Goal: Find specific page/section: Find specific page/section

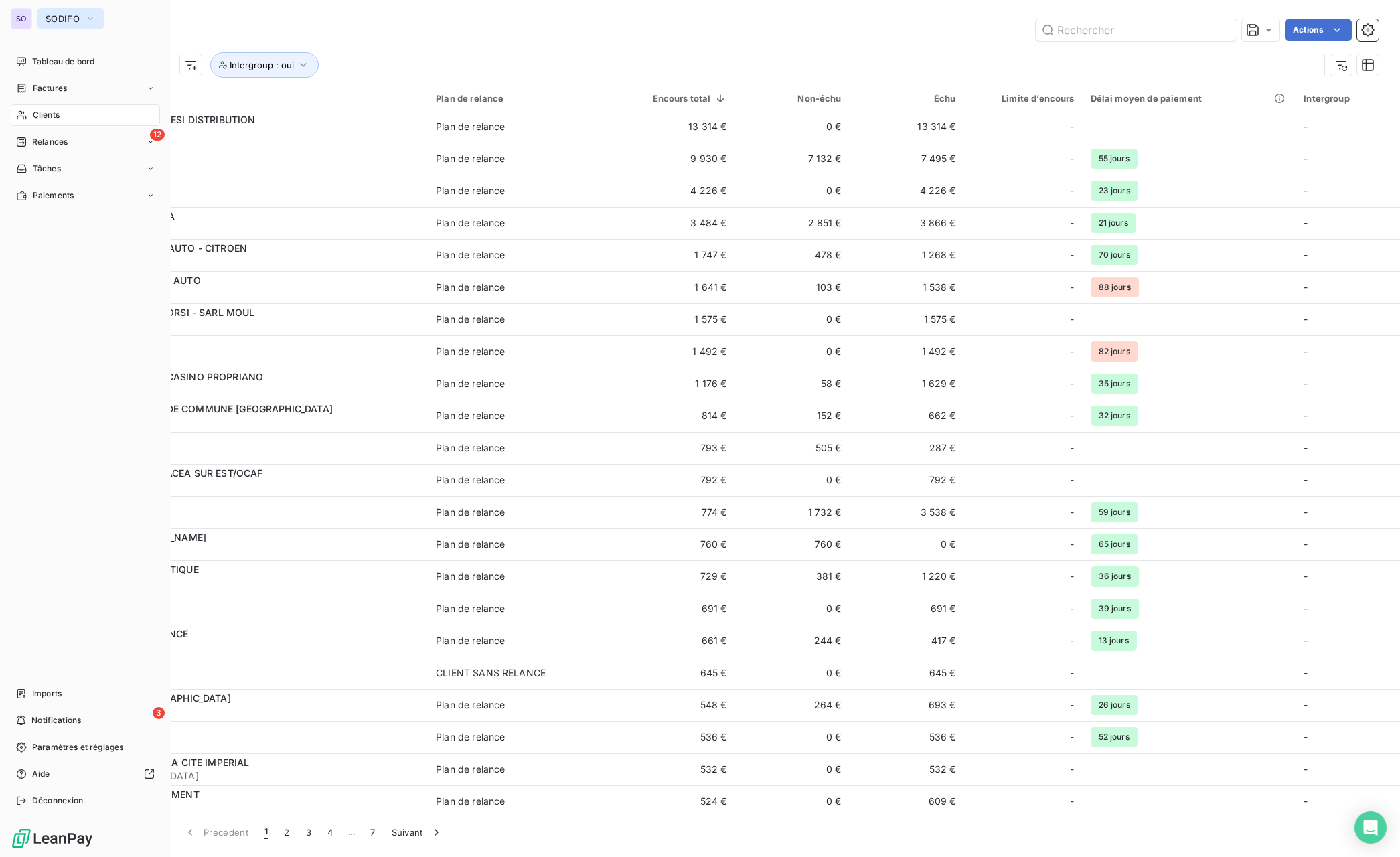
click at [39, 14] on button "SODIFO" at bounding box center [70, 19] width 67 height 22
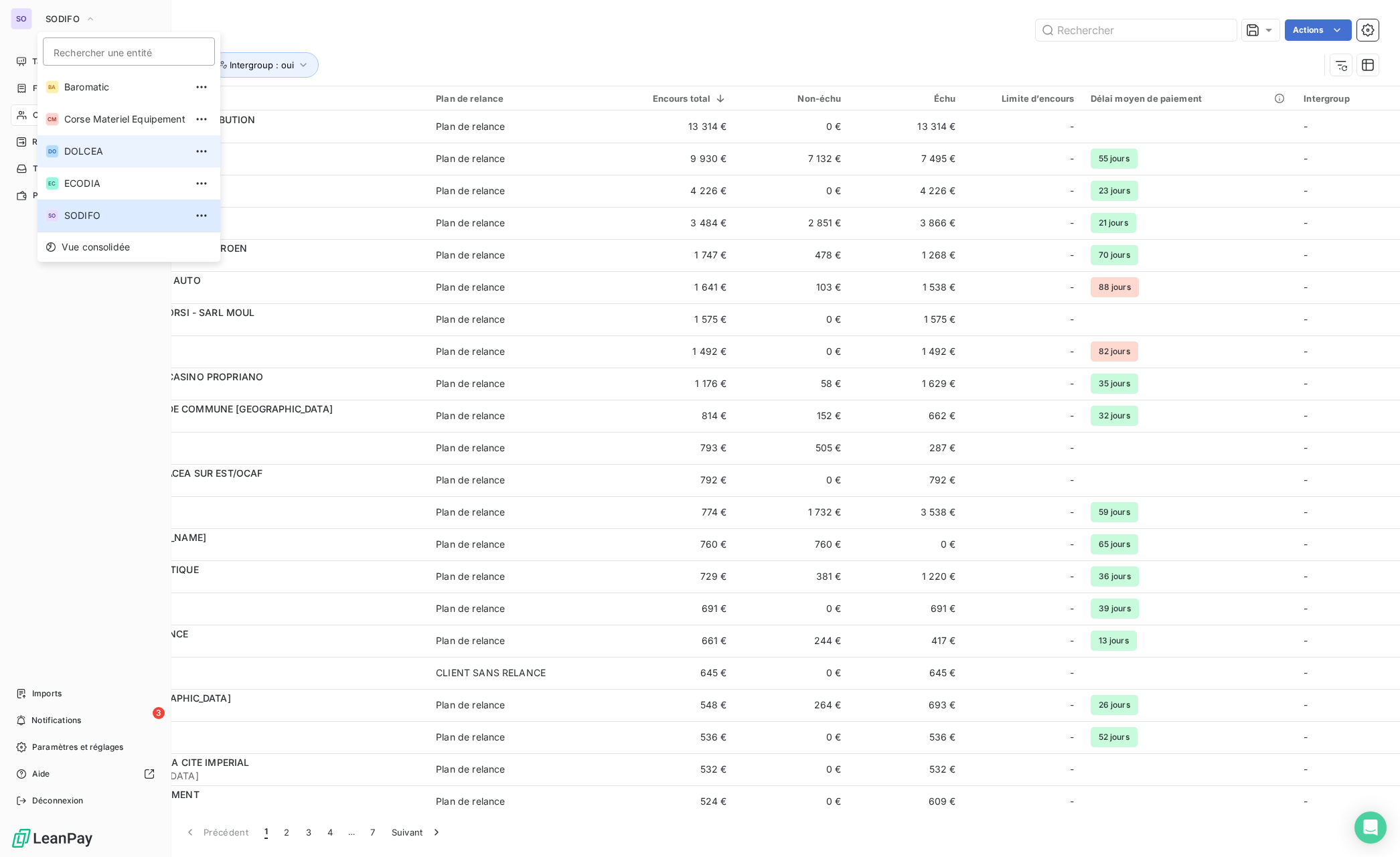
click at [97, 157] on span "DOLCEA" at bounding box center [124, 151] width 121 height 13
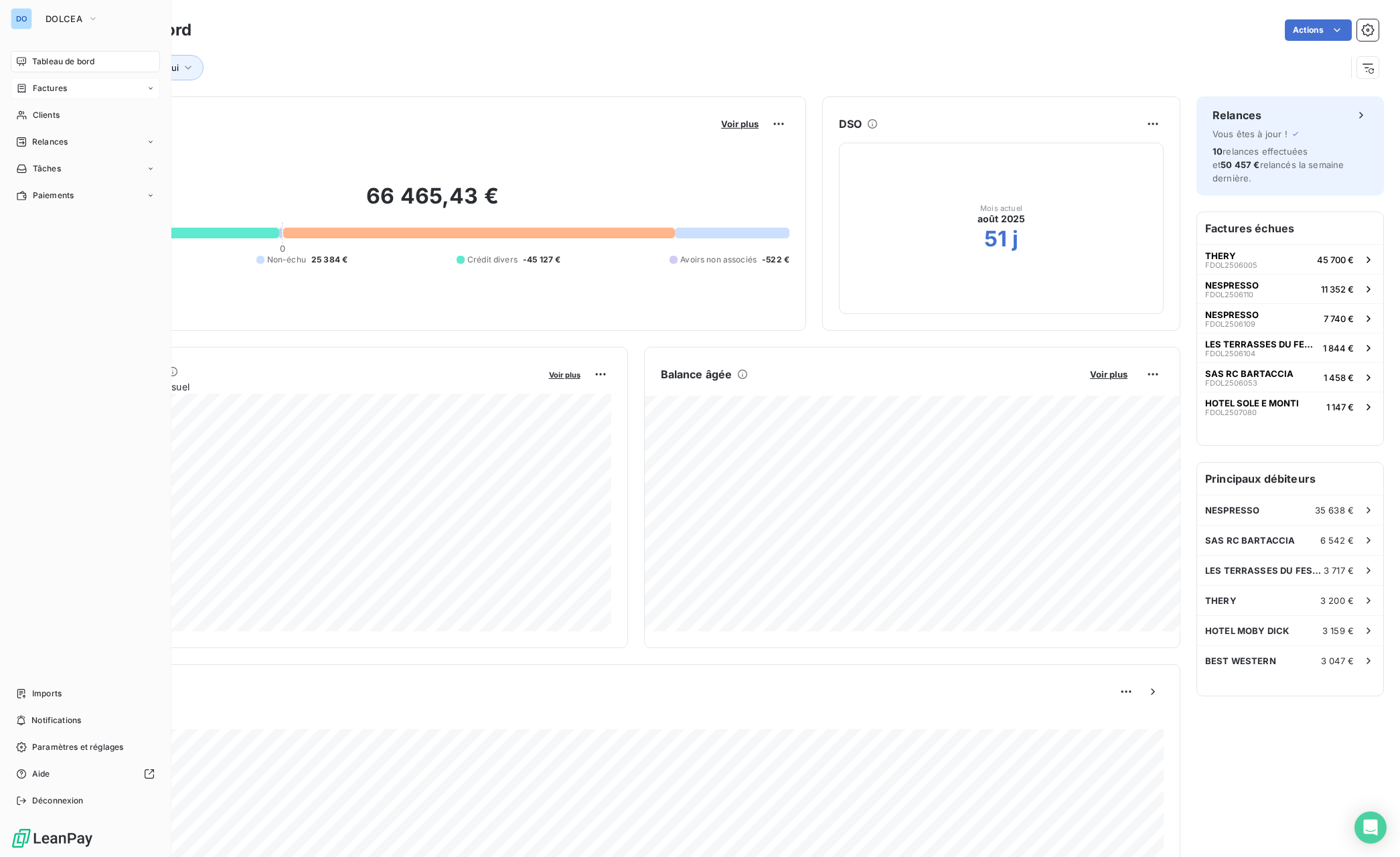
click at [57, 85] on span "Factures" at bounding box center [50, 88] width 34 height 12
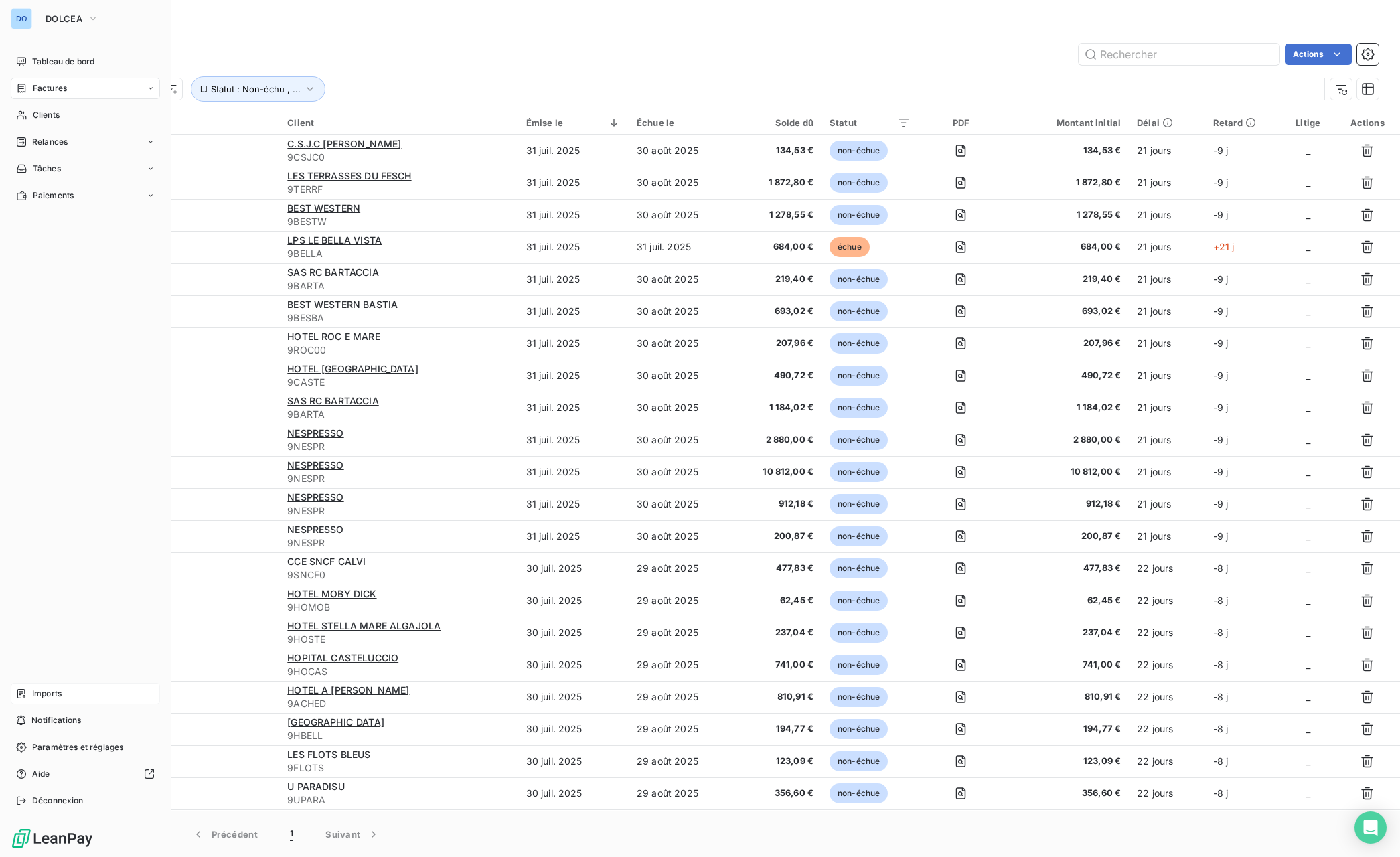
click at [38, 688] on span "Imports" at bounding box center [46, 694] width 29 height 12
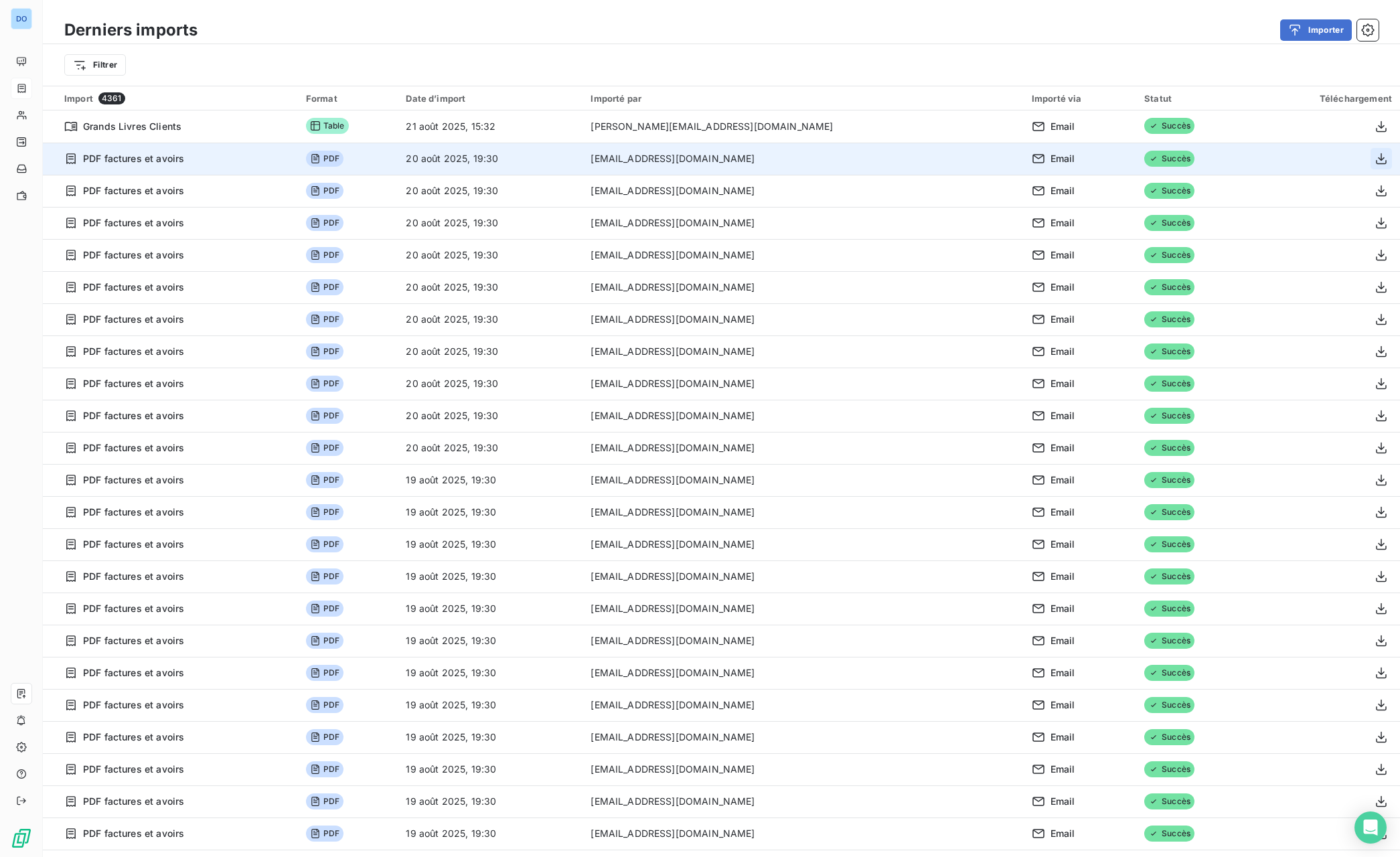
click at [1377, 157] on icon "button" at bounding box center [1381, 159] width 13 height 13
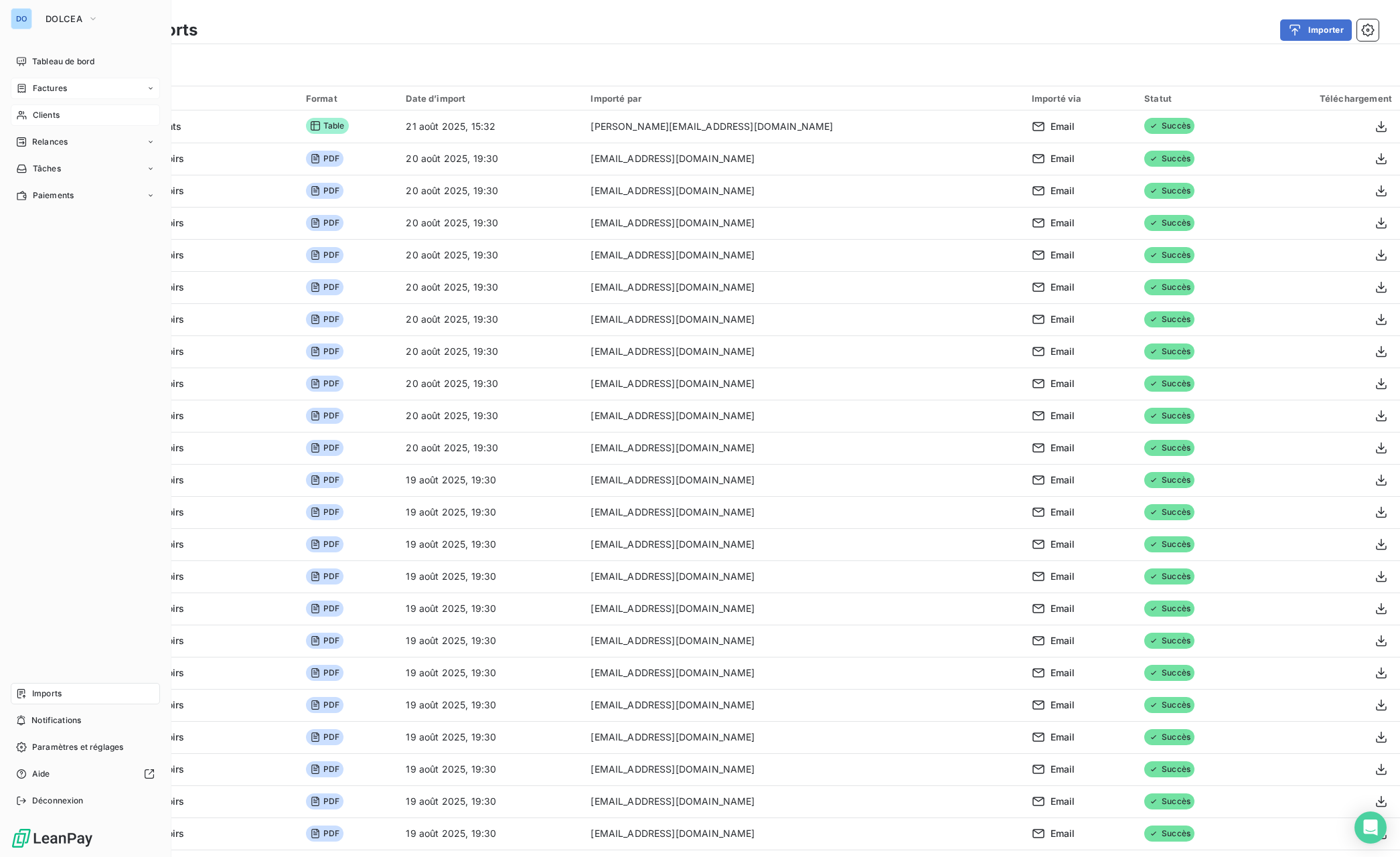
click at [38, 113] on span "Clients" at bounding box center [46, 115] width 27 height 12
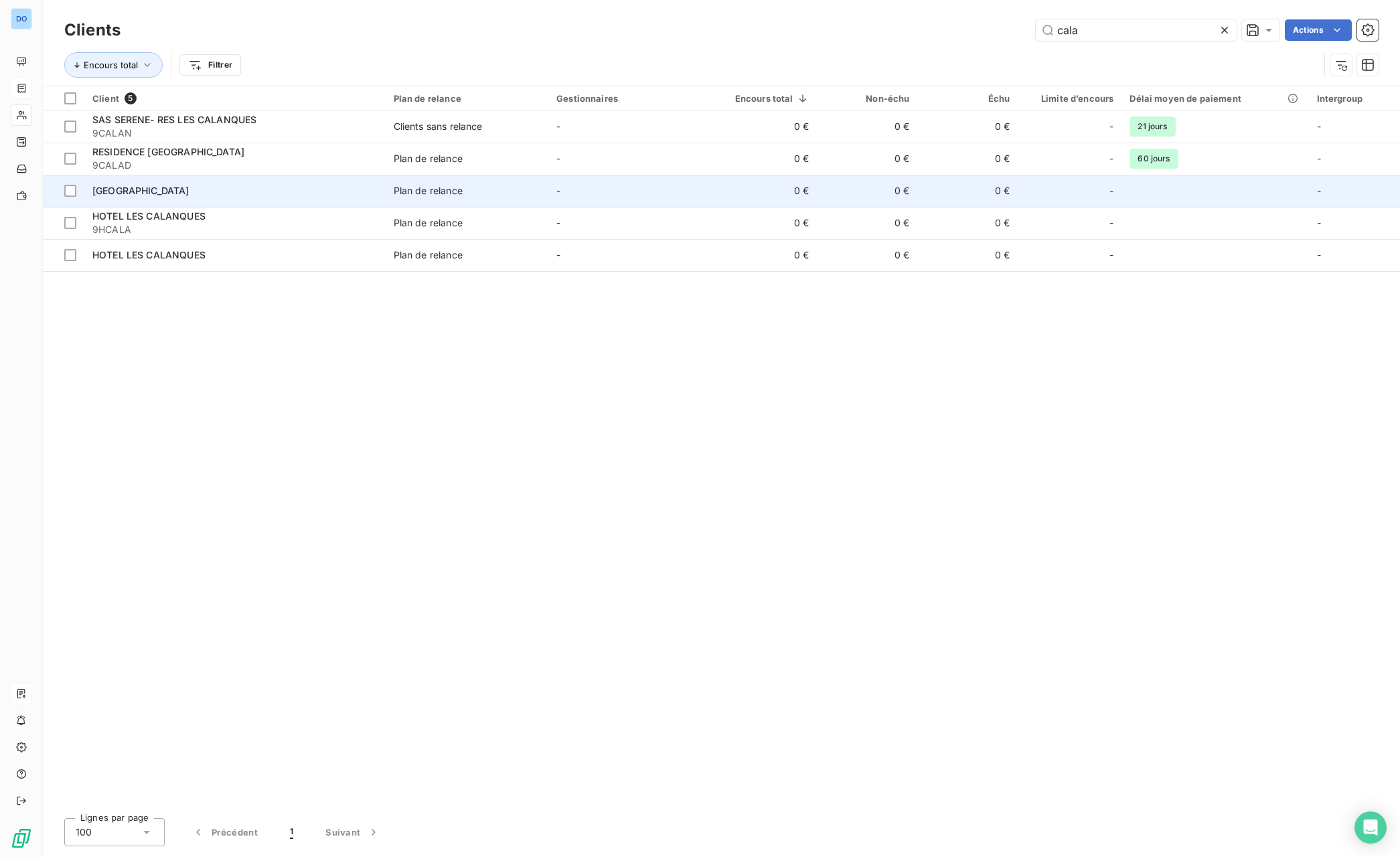
type input "cala"
click at [180, 190] on div "Hôtel Cala di Sole" at bounding box center [235, 191] width 285 height 13
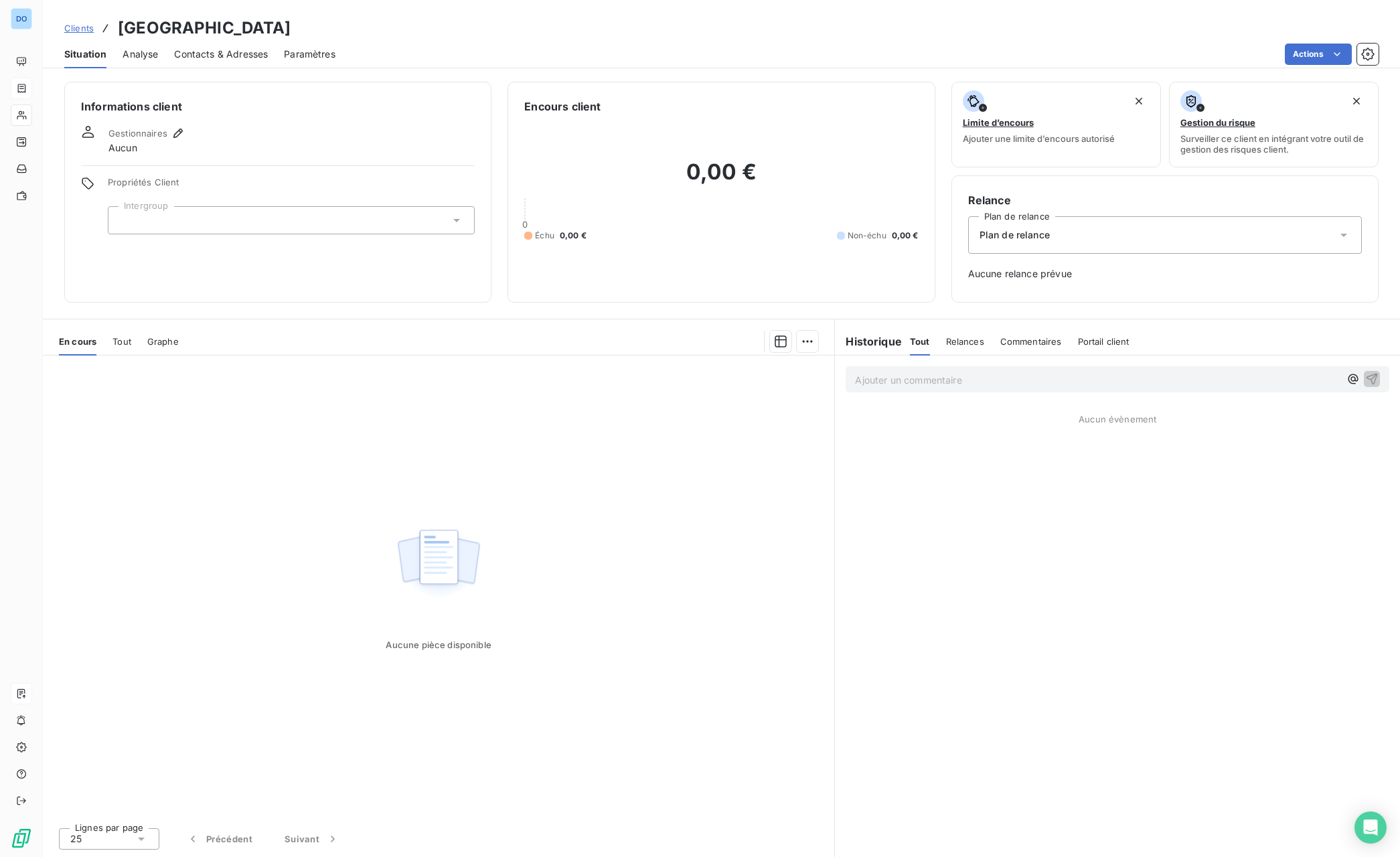
click at [82, 29] on span "Clients" at bounding box center [78, 27] width 29 height 10
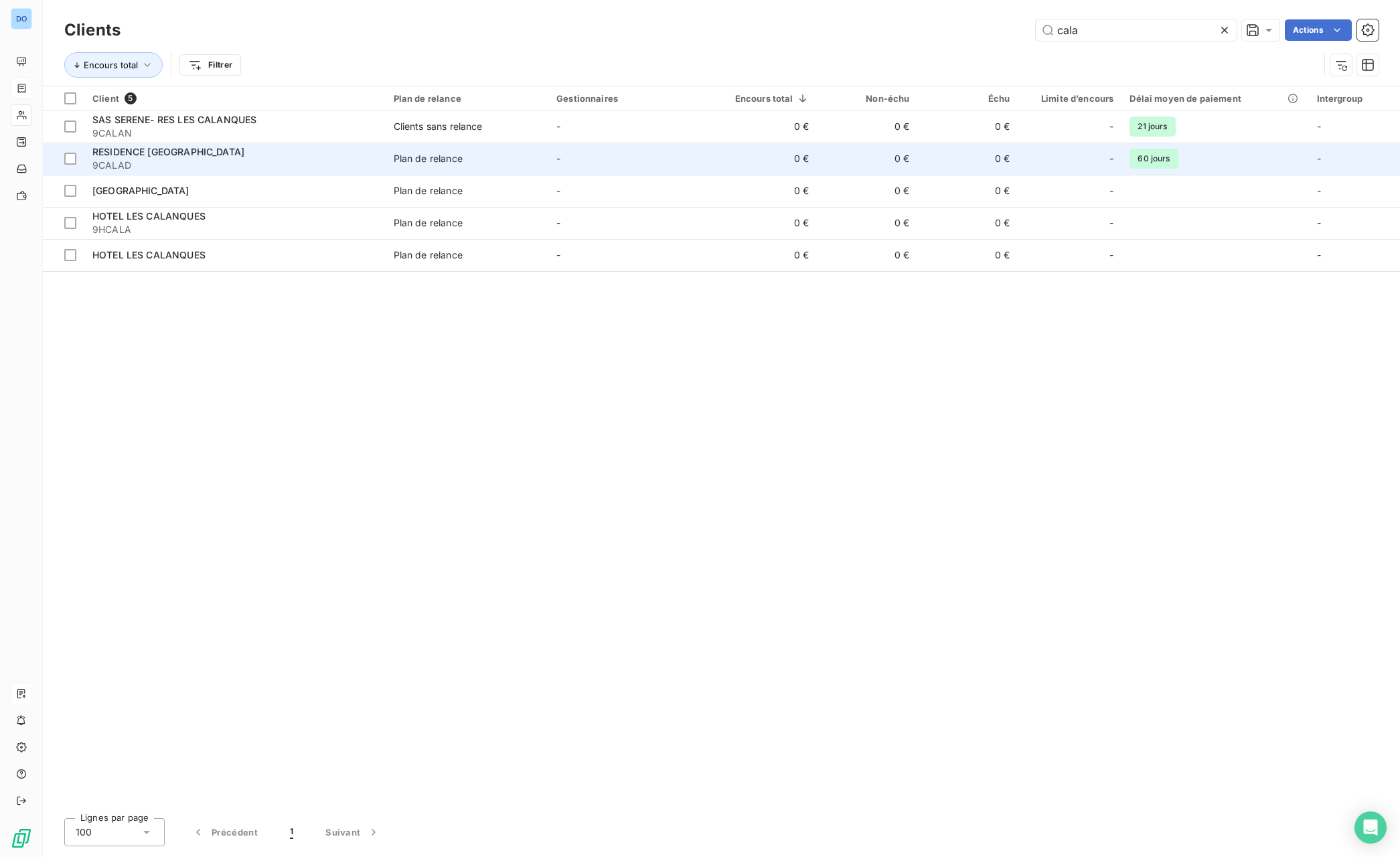
click at [129, 156] on span "RESIDENCE CALA DI SOLE PORTO" at bounding box center [168, 151] width 152 height 11
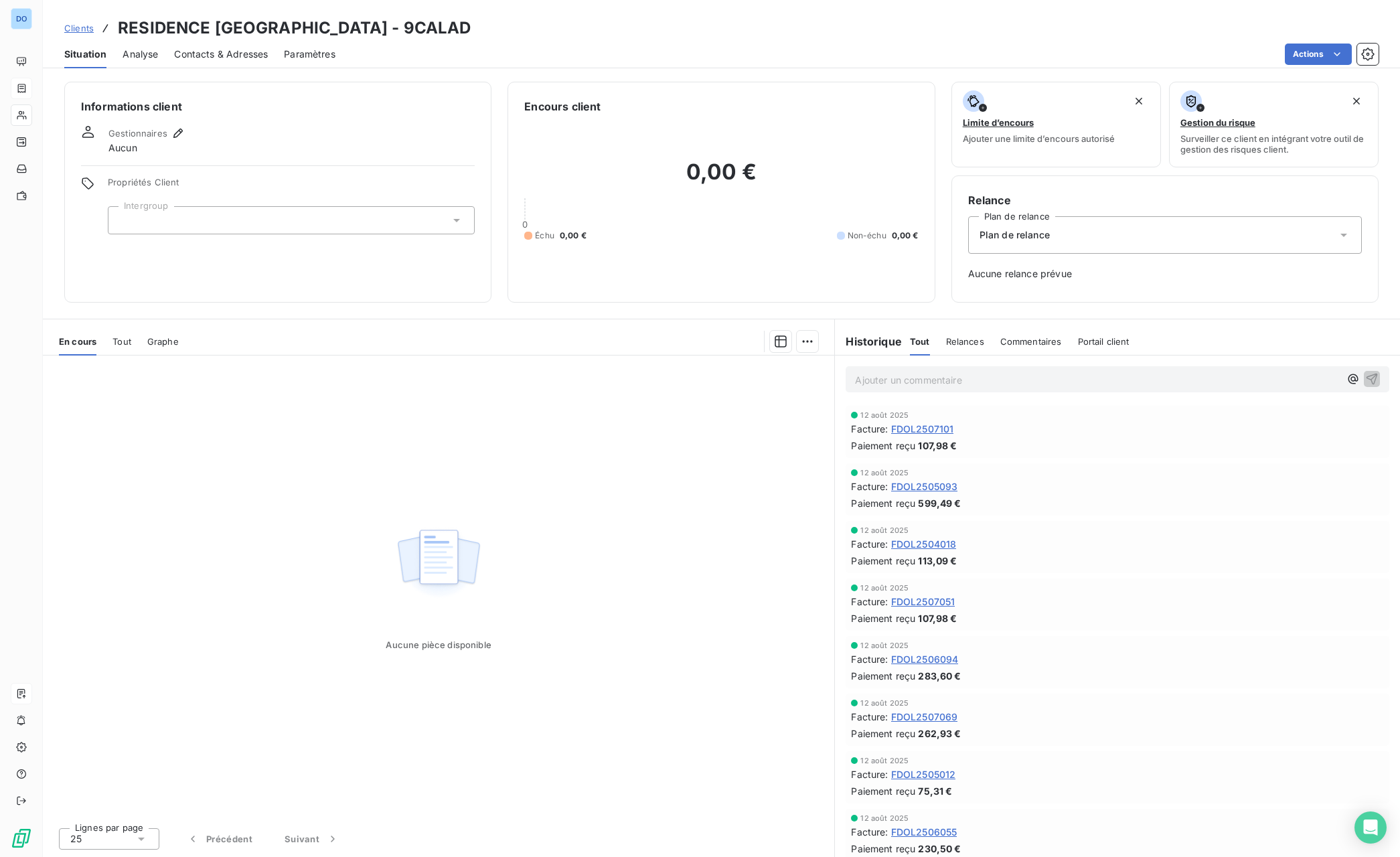
click at [127, 343] on span "Tout" at bounding box center [122, 341] width 19 height 10
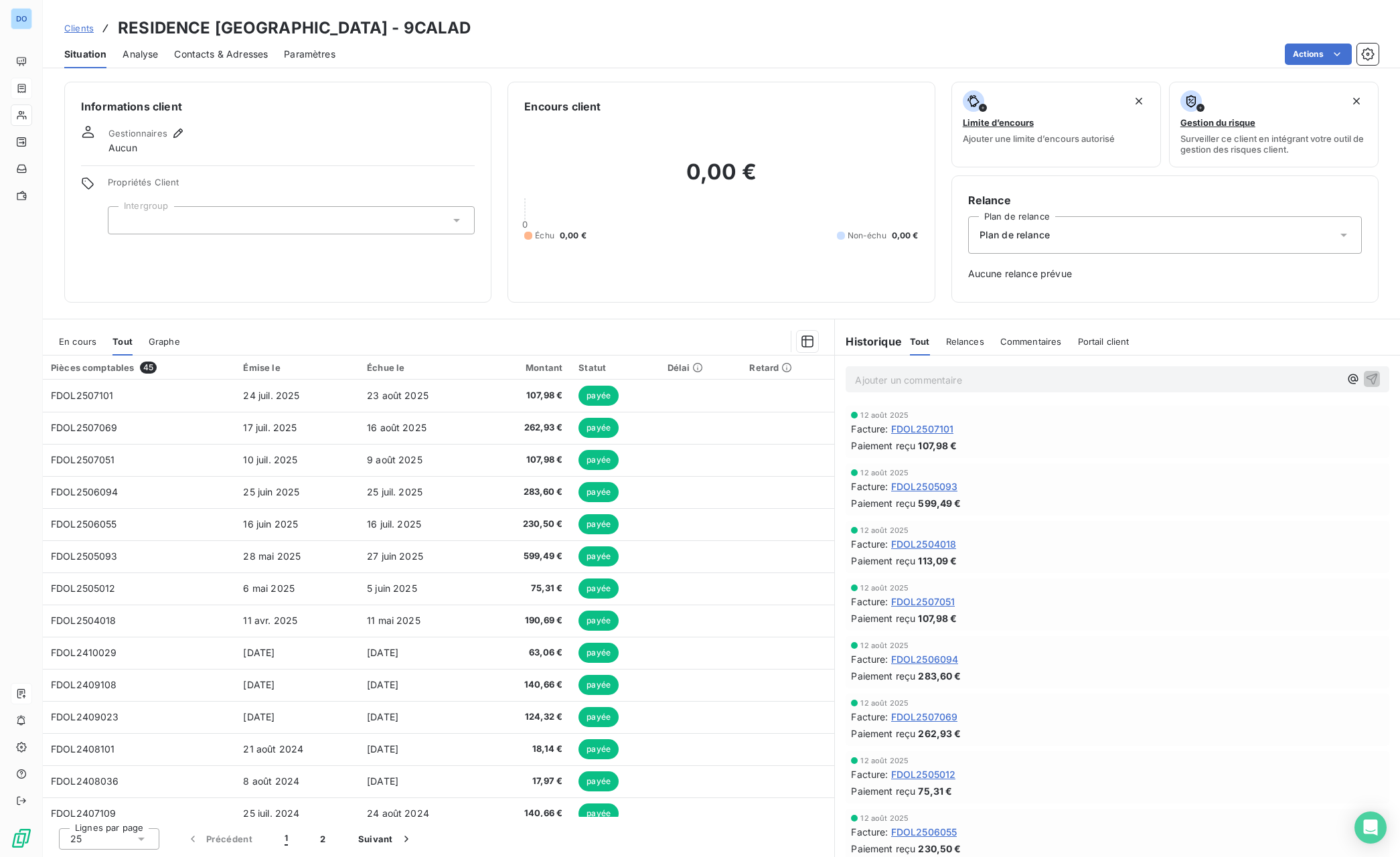
click at [73, 25] on span "Clients" at bounding box center [78, 27] width 29 height 10
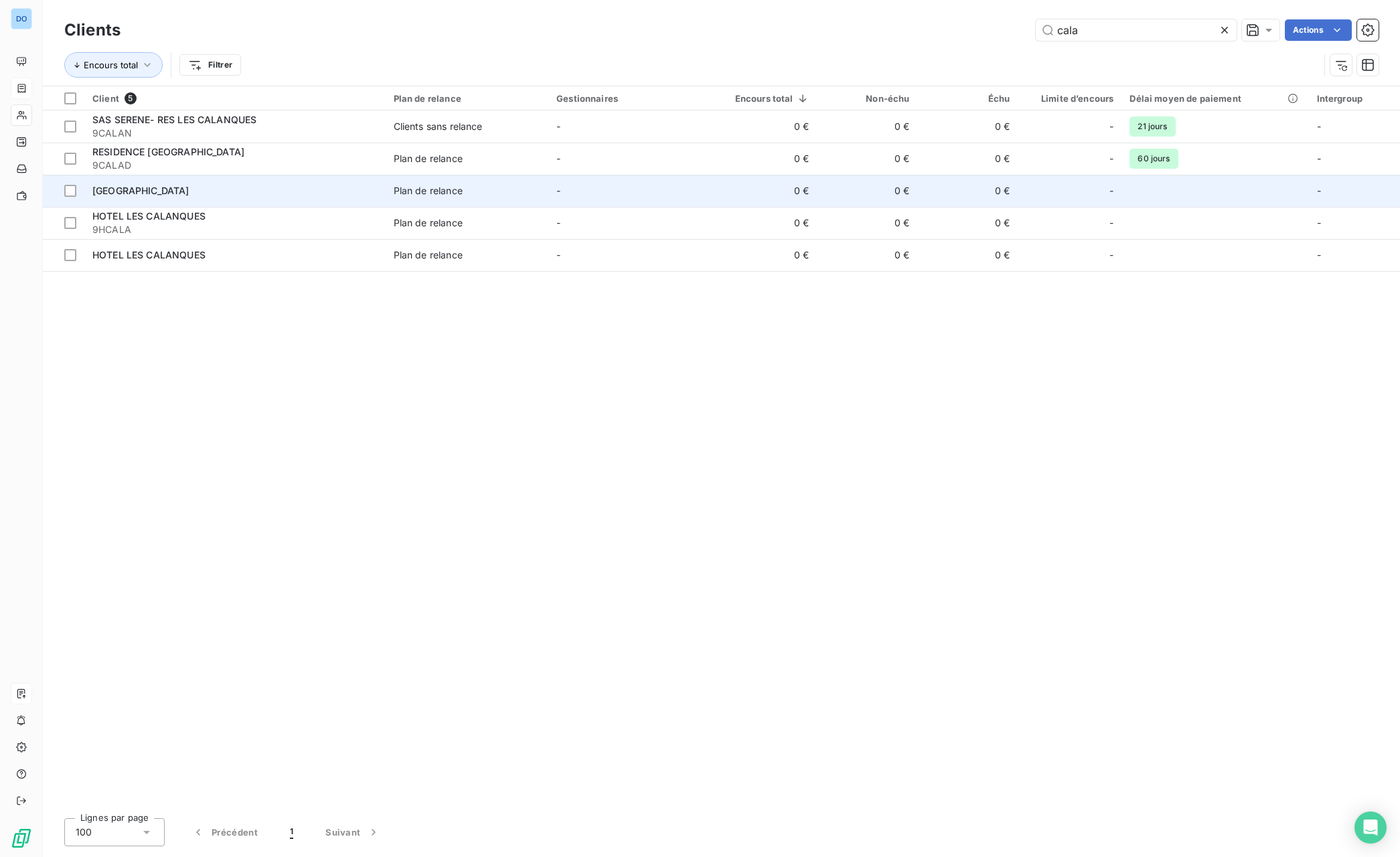
click at [155, 195] on span "Hôtel Cala di Sole" at bounding box center [140, 191] width 97 height 11
